Goal: Entertainment & Leisure: Consume media (video, audio)

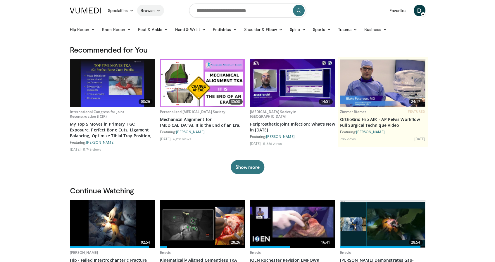
click at [152, 11] on link "Browse" at bounding box center [150, 11] width 27 height 12
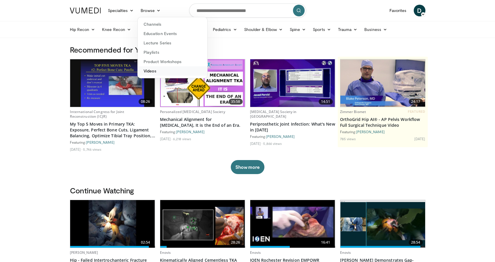
click at [166, 73] on link "Videos" at bounding box center [173, 70] width 70 height 9
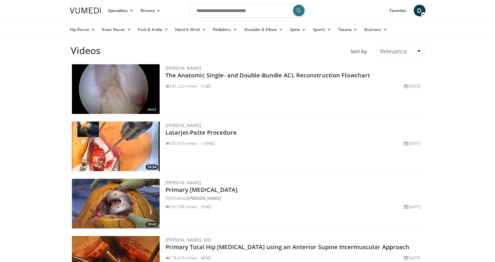
click at [396, 60] on div "Sort by: Relevance Relevance Thumbs Up Comments Views Newest Oldest" at bounding box center [267, 54] width 324 height 18
click at [402, 53] on span "Relevance" at bounding box center [393, 51] width 27 height 8
click at [401, 105] on link "Newest" at bounding box center [400, 103] width 46 height 9
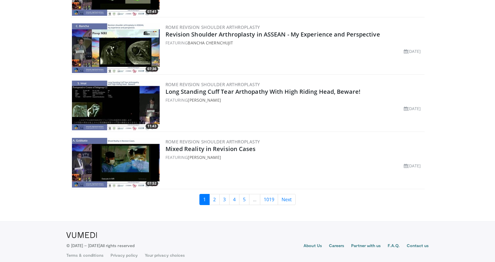
scroll to position [1595, 0]
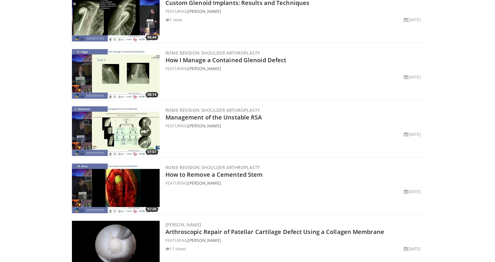
scroll to position [1582, 0]
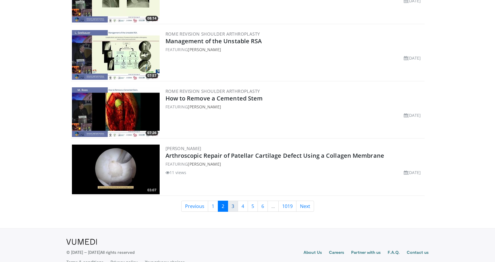
click at [233, 207] on link "3" at bounding box center [233, 206] width 10 height 11
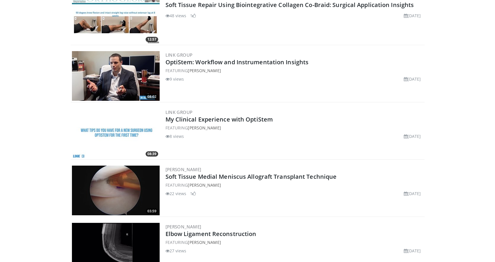
scroll to position [850, 0]
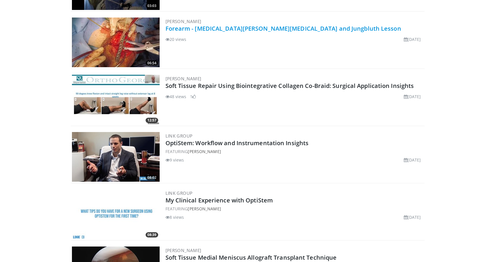
click at [189, 29] on link "Forearm - [MEDICAL_DATA][PERSON_NAME][MEDICAL_DATA] and Jungbluth Lesson" at bounding box center [284, 29] width 236 height 8
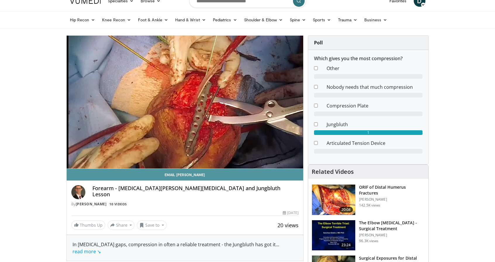
scroll to position [10, 0]
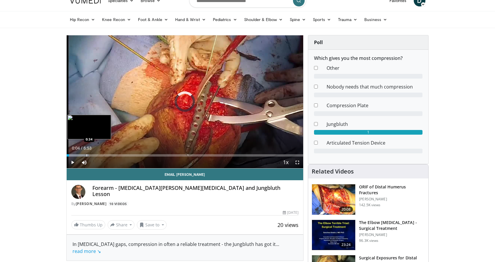
click at [87, 155] on div "Progress Bar" at bounding box center [87, 155] width 1 height 2
click at [101, 154] on div "Loaded : 23.99% 1:00 1:00" at bounding box center [185, 154] width 237 height 6
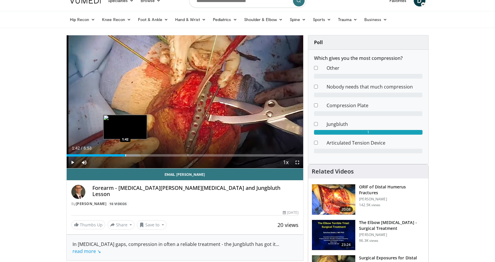
click at [126, 155] on div "Progress Bar" at bounding box center [126, 155] width 1 height 2
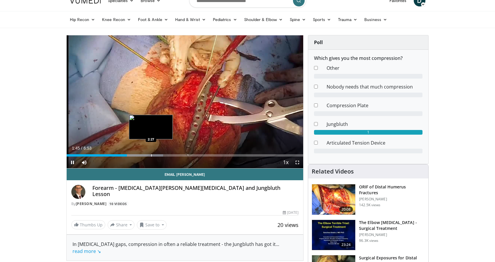
click at [151, 155] on div "Progress Bar" at bounding box center [151, 155] width 1 height 2
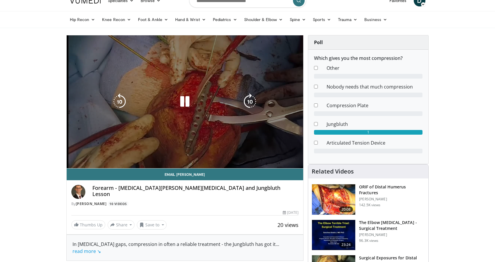
click at [173, 155] on div "10 seconds Tap to unmute" at bounding box center [185, 101] width 237 height 133
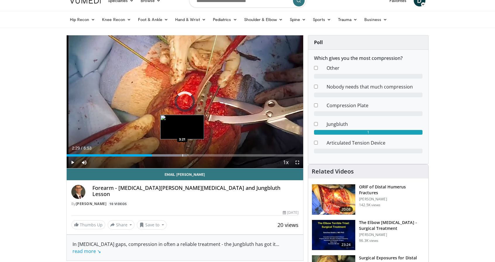
click at [182, 154] on div "Loaded : 50.89% 3:21 3:21" at bounding box center [185, 154] width 237 height 6
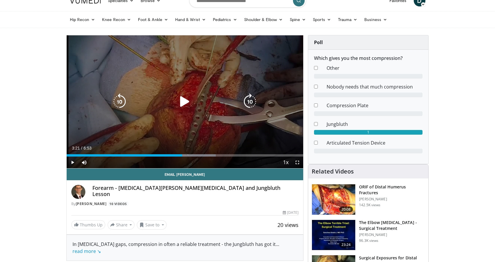
click at [217, 135] on div "10 seconds Tap to unmute" at bounding box center [185, 101] width 237 height 133
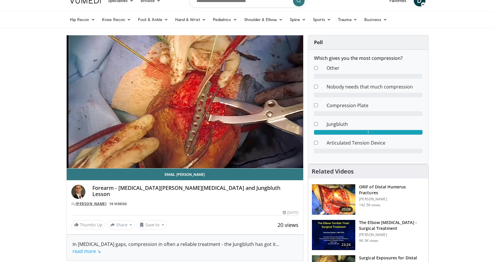
click at [92, 203] on link "[PERSON_NAME]" at bounding box center [91, 204] width 31 height 5
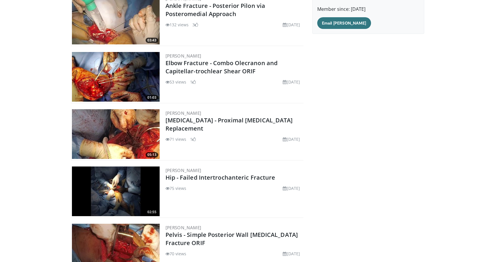
scroll to position [86, 0]
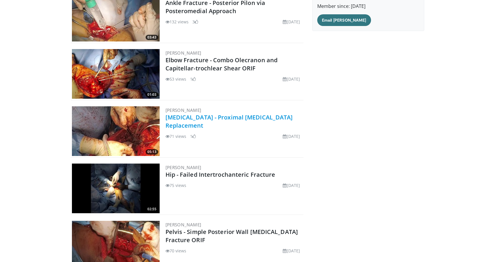
click at [220, 118] on link "[MEDICAL_DATA] - Proximal [MEDICAL_DATA] Replacement" at bounding box center [230, 122] width 128 height 16
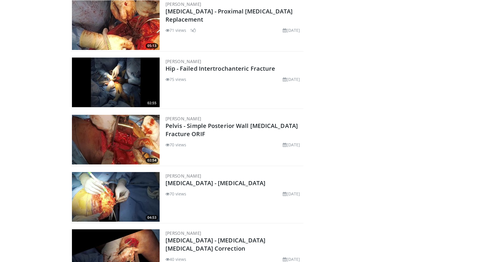
scroll to position [195, 0]
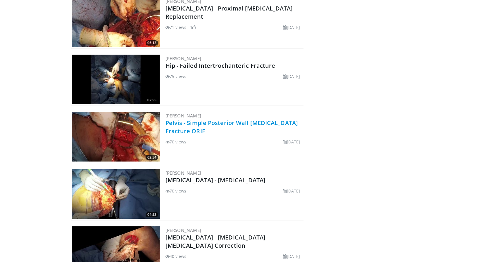
click at [190, 127] on link "Pelvis - Simple Posterior Wall [MEDICAL_DATA] Fracture ORIF" at bounding box center [232, 127] width 133 height 16
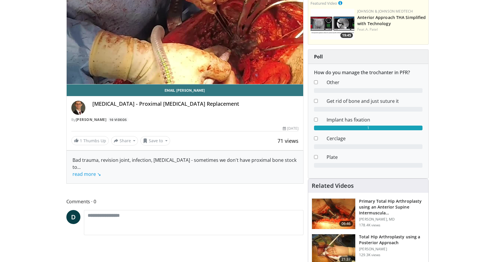
scroll to position [53, 0]
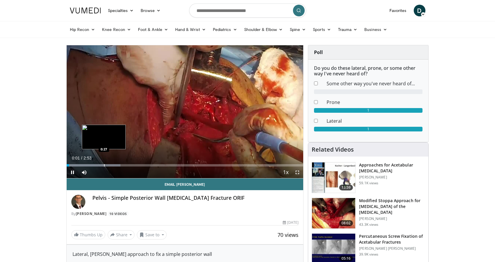
click at [104, 165] on div "Progress Bar" at bounding box center [104, 165] width 1 height 2
